Goal: Transaction & Acquisition: Purchase product/service

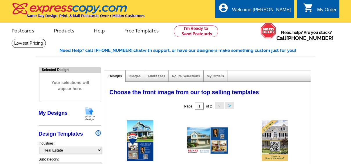
select select "785"
select select "1089"
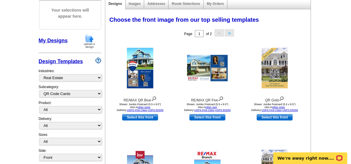
scroll to position [93, 0]
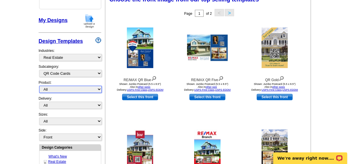
click at [86, 88] on select "All Postcards Letters and flyers Business Cards Door Hangers Greeting Cards" at bounding box center [70, 89] width 63 height 7
select select "1"
click at [39, 86] on select "All Postcards Letters and flyers Business Cards Door Hangers Greeting Cards" at bounding box center [70, 89] width 63 height 7
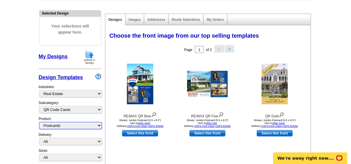
scroll to position [46, 0]
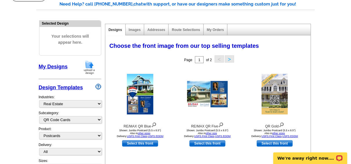
click at [63, 65] on link "My Designs" at bounding box center [53, 67] width 29 height 6
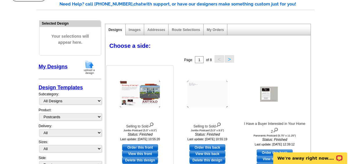
click at [142, 91] on img at bounding box center [140, 94] width 41 height 27
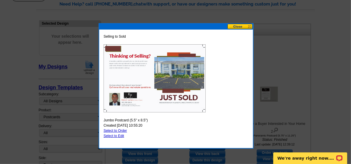
click at [238, 26] on button at bounding box center [240, 27] width 26 height 6
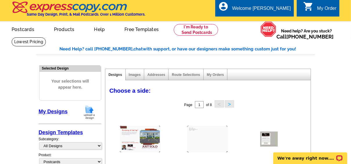
scroll to position [0, 0]
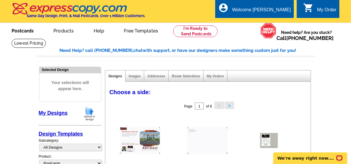
click at [17, 29] on link "Postcards" at bounding box center [22, 31] width 41 height 14
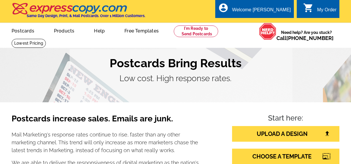
scroll to position [46, 0]
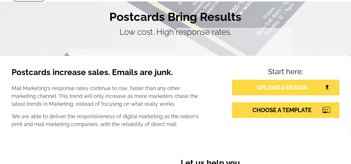
click at [274, 88] on link "UPLOAD A DESIGN" at bounding box center [285, 88] width 107 height 16
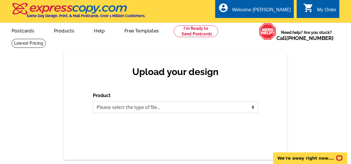
click at [252, 108] on select "Please select the type of file... Postcards Business Cards Letters and flyers G…" at bounding box center [175, 108] width 165 height 12
select select "1"
click at [93, 102] on select "Please select the type of file... Postcards Business Cards Letters and flyers G…" at bounding box center [175, 108] width 165 height 12
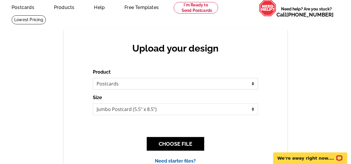
scroll to position [46, 0]
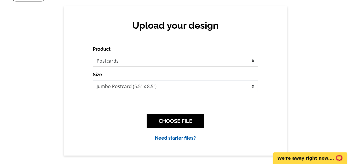
click at [216, 88] on select "Jumbo Postcard (5.5" x 8.5") Regular Postcard (4.25" x 5.6") Panoramic Postcard…" at bounding box center [175, 87] width 165 height 12
click at [210, 90] on select "Jumbo Postcard (5.5" x 8.5") Regular Postcard (4.25" x 5.6") Panoramic Postcard…" at bounding box center [175, 87] width 165 height 12
click at [93, 81] on select "Jumbo Postcard (5.5" x 8.5") Regular Postcard (4.25" x 5.6") Panoramic Postcard…" at bounding box center [175, 87] width 165 height 12
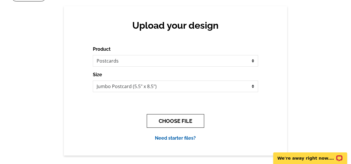
click at [186, 122] on button "CHOOSE FILE" at bounding box center [175, 121] width 57 height 14
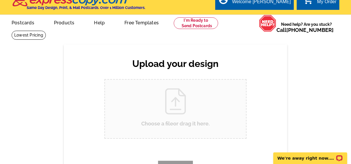
scroll to position [0, 0]
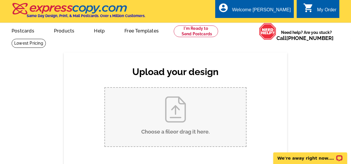
click at [172, 109] on input "Choose a file or drag it here ." at bounding box center [175, 117] width 141 height 59
type input "C:\fakepath\I Have a Buyer Interested in Your Home-1.psd"
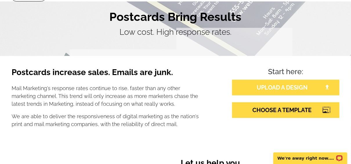
click at [276, 89] on link "UPLOAD A DESIGN" at bounding box center [285, 88] width 107 height 16
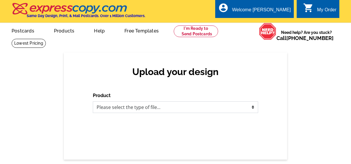
click at [210, 107] on select "Please select the type of file... Postcards Business Cards Letters and flyers G…" at bounding box center [175, 108] width 165 height 12
select select "1"
click at [93, 102] on select "Please select the type of file... Postcards Business Cards Letters and flyers G…" at bounding box center [175, 108] width 165 height 12
